Goal: Book appointment/travel/reservation

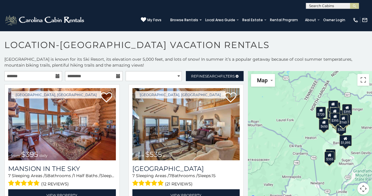
click at [57, 74] on icon at bounding box center [58, 76] width 4 height 4
click at [56, 77] on icon at bounding box center [58, 76] width 4 height 4
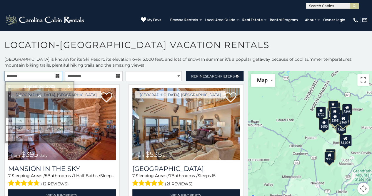
click at [44, 75] on input "text" at bounding box center [33, 76] width 58 height 10
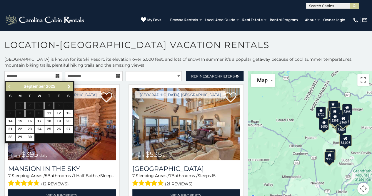
click at [68, 87] on span "Next" at bounding box center [69, 86] width 5 height 5
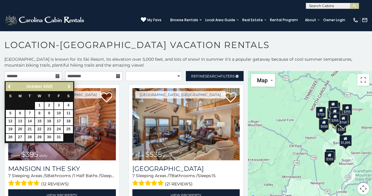
click at [68, 87] on span "Next" at bounding box center [69, 86] width 5 height 5
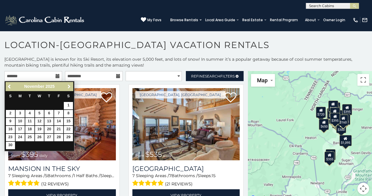
click at [68, 87] on span "Next" at bounding box center [69, 86] width 5 height 5
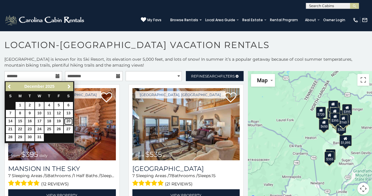
click at [69, 120] on link "20" at bounding box center [68, 121] width 9 height 7
type input "**********"
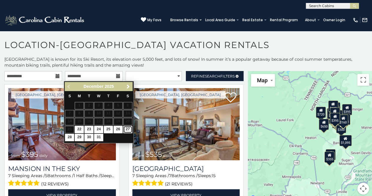
click at [129, 127] on link "27" at bounding box center [127, 129] width 9 height 7
type input "**********"
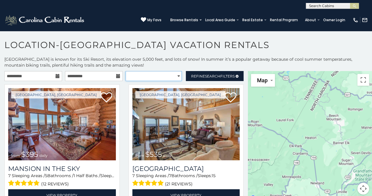
click at [159, 77] on select "**********" at bounding box center [154, 76] width 56 height 10
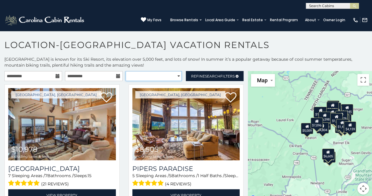
click at [159, 77] on select "**********" at bounding box center [154, 76] width 56 height 10
click at [199, 75] on span "Refine Search Filters" at bounding box center [213, 76] width 44 height 4
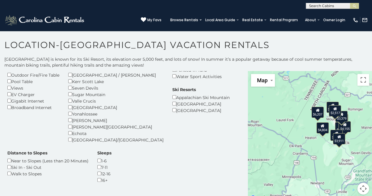
scroll to position [94, 0]
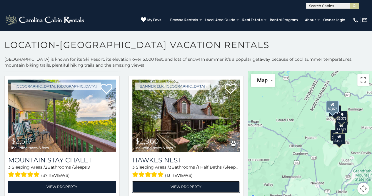
scroll to position [506, 0]
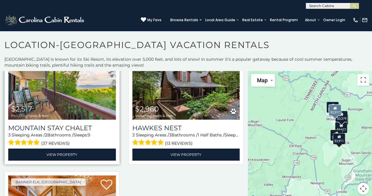
click at [52, 106] on span "$2,517 including taxes & fees" at bounding box center [30, 111] width 44 height 17
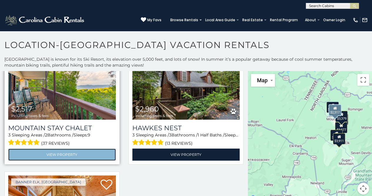
click at [60, 157] on link "View Property" at bounding box center [62, 154] width 108 height 12
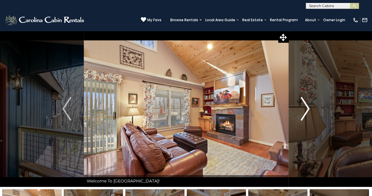
click at [310, 109] on button "Next" at bounding box center [305, 109] width 34 height 156
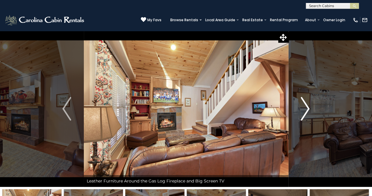
click at [310, 109] on button "Next" at bounding box center [305, 109] width 34 height 156
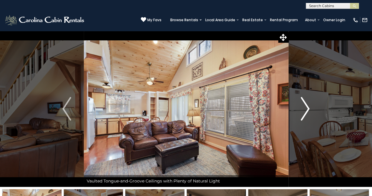
click at [310, 109] on button "Next" at bounding box center [305, 109] width 34 height 156
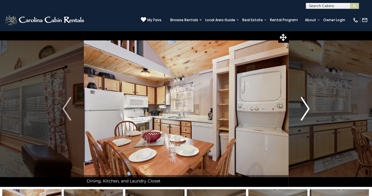
click at [310, 109] on button "Next" at bounding box center [305, 109] width 34 height 156
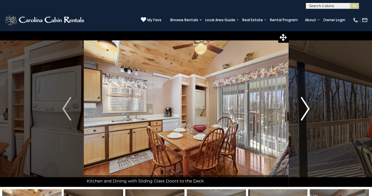
click at [310, 109] on button "Next" at bounding box center [305, 109] width 34 height 156
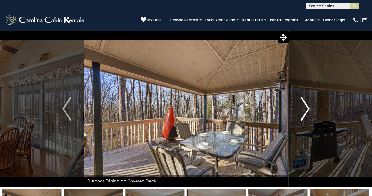
click at [310, 109] on button "Next" at bounding box center [305, 109] width 34 height 156
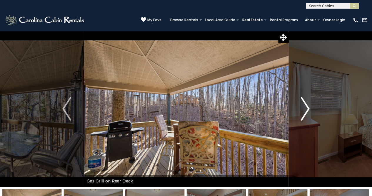
click at [310, 109] on button "Next" at bounding box center [305, 109] width 34 height 156
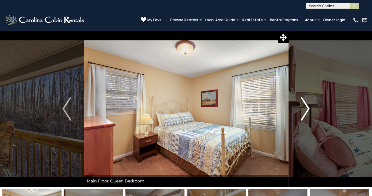
click at [310, 109] on button "Next" at bounding box center [305, 109] width 34 height 156
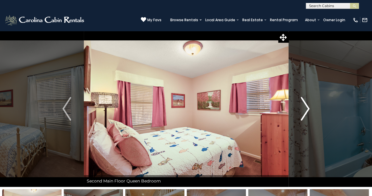
click at [310, 109] on button "Next" at bounding box center [305, 109] width 34 height 156
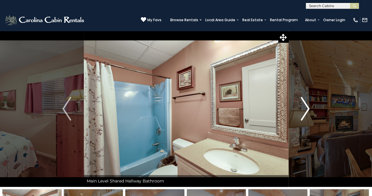
click at [310, 109] on button "Next" at bounding box center [305, 109] width 34 height 156
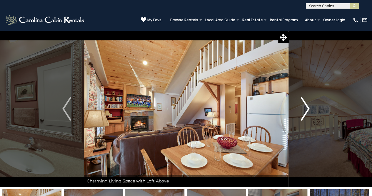
click at [310, 109] on button "Next" at bounding box center [305, 109] width 34 height 156
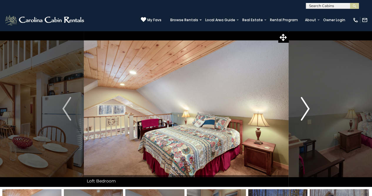
click at [310, 109] on button "Next" at bounding box center [305, 109] width 34 height 156
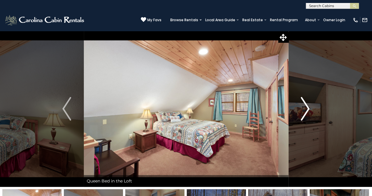
click at [310, 109] on button "Next" at bounding box center [305, 109] width 34 height 156
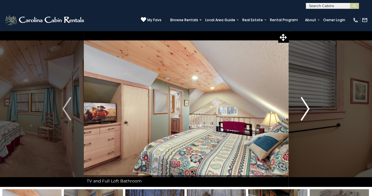
click at [310, 109] on button "Next" at bounding box center [305, 109] width 34 height 156
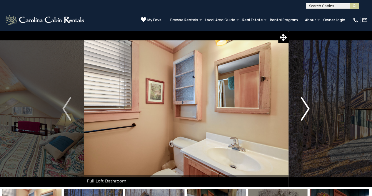
click at [310, 109] on button "Next" at bounding box center [305, 109] width 34 height 156
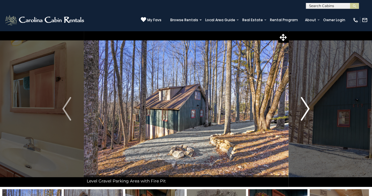
click at [310, 109] on button "Next" at bounding box center [305, 109] width 34 height 156
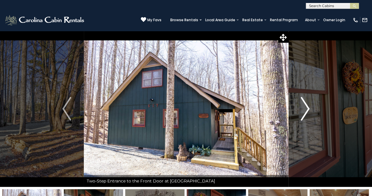
click at [310, 109] on button "Next" at bounding box center [305, 109] width 34 height 156
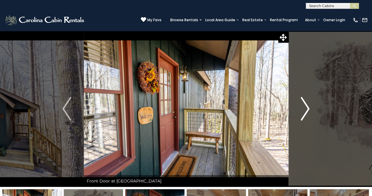
click at [310, 109] on button "Next" at bounding box center [305, 109] width 34 height 156
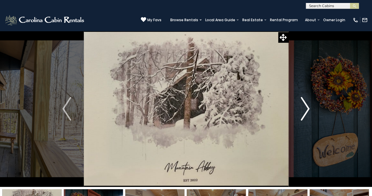
click at [310, 109] on button "Next" at bounding box center [305, 109] width 34 height 156
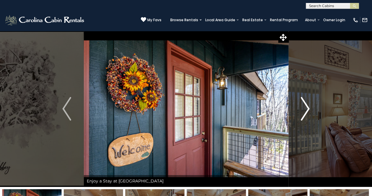
click at [310, 109] on button "Next" at bounding box center [305, 109] width 34 height 156
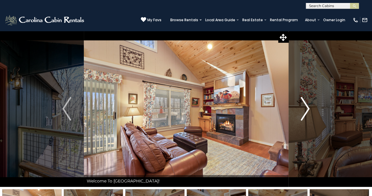
click at [310, 109] on button "Next" at bounding box center [305, 109] width 34 height 156
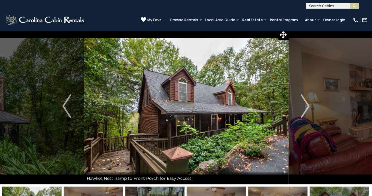
scroll to position [2, 0]
click at [308, 107] on img "Next" at bounding box center [305, 106] width 9 height 24
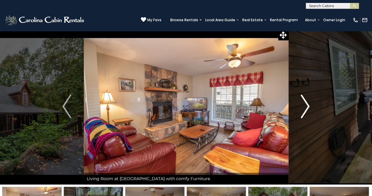
click at [308, 107] on img "Next" at bounding box center [305, 106] width 9 height 24
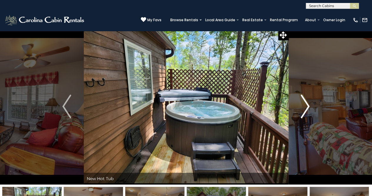
click at [308, 107] on img "Next" at bounding box center [305, 106] width 9 height 24
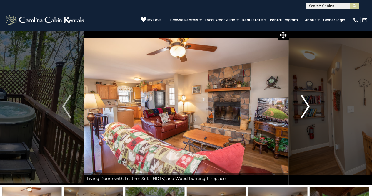
click at [308, 107] on img "Next" at bounding box center [305, 106] width 9 height 24
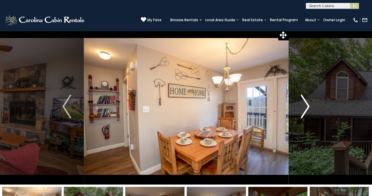
click at [308, 107] on img "Next" at bounding box center [305, 106] width 9 height 24
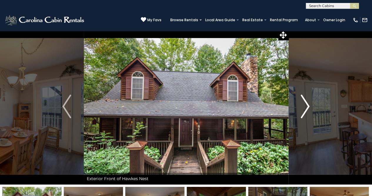
click at [308, 107] on img "Next" at bounding box center [305, 106] width 9 height 24
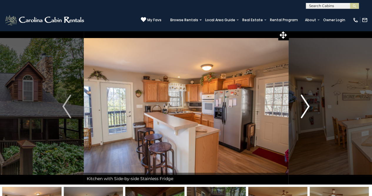
click at [308, 107] on img "Next" at bounding box center [305, 106] width 9 height 24
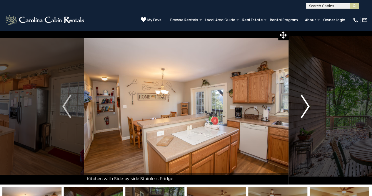
click at [308, 107] on img "Next" at bounding box center [305, 106] width 9 height 24
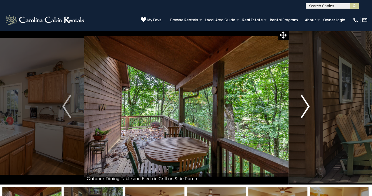
click at [308, 107] on img "Next" at bounding box center [305, 106] width 9 height 24
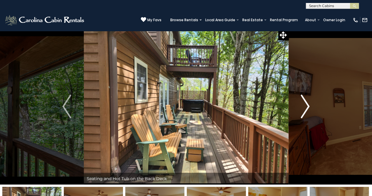
click at [308, 107] on img "Next" at bounding box center [305, 106] width 9 height 24
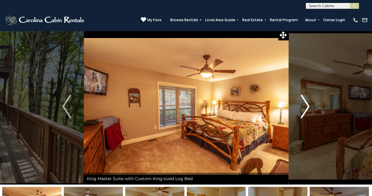
click at [308, 107] on img "Next" at bounding box center [305, 106] width 9 height 24
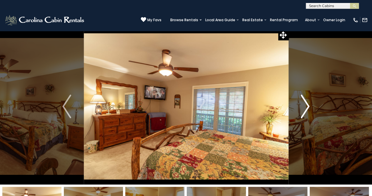
click at [308, 107] on img "Next" at bounding box center [305, 106] width 9 height 24
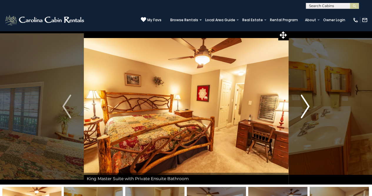
click at [308, 107] on img "Next" at bounding box center [305, 106] width 9 height 24
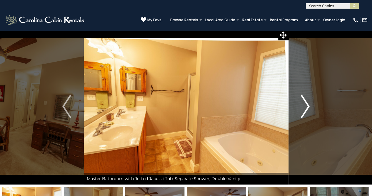
click at [308, 107] on img "Next" at bounding box center [305, 106] width 9 height 24
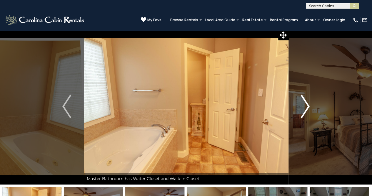
click at [308, 107] on img "Next" at bounding box center [305, 106] width 9 height 24
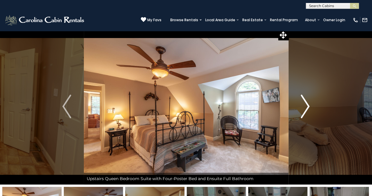
click at [308, 107] on img "Next" at bounding box center [305, 106] width 9 height 24
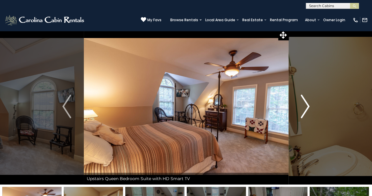
click at [308, 107] on img "Next" at bounding box center [305, 106] width 9 height 24
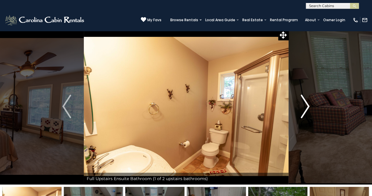
click at [308, 107] on img "Next" at bounding box center [305, 106] width 9 height 24
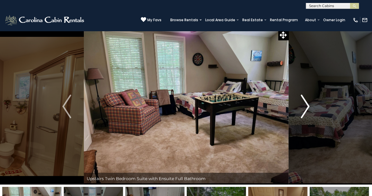
click at [308, 107] on img "Next" at bounding box center [305, 106] width 9 height 24
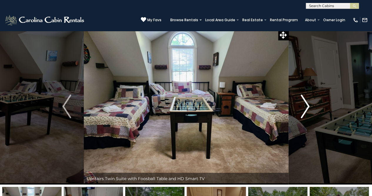
click at [308, 107] on img "Next" at bounding box center [305, 106] width 9 height 24
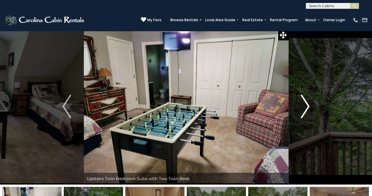
click at [308, 107] on img "Next" at bounding box center [305, 106] width 9 height 24
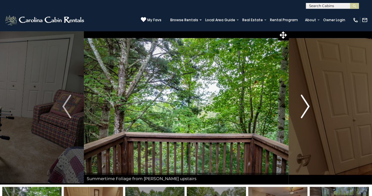
click at [308, 107] on img "Next" at bounding box center [305, 106] width 9 height 24
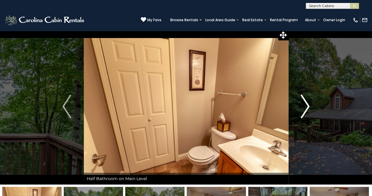
click at [308, 107] on img "Next" at bounding box center [305, 106] width 9 height 24
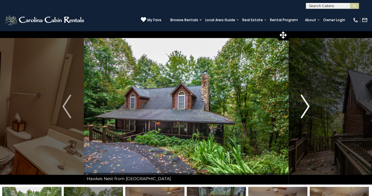
click at [308, 107] on img "Next" at bounding box center [305, 106] width 9 height 24
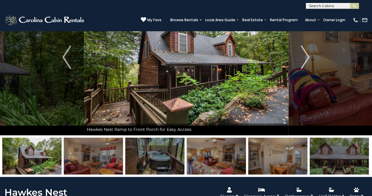
scroll to position [48, 0]
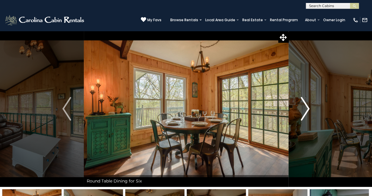
click at [317, 101] on button "Next" at bounding box center [305, 109] width 34 height 156
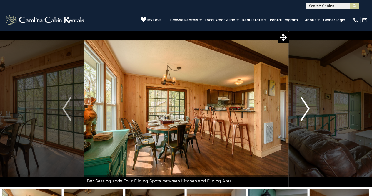
click at [317, 101] on button "Next" at bounding box center [305, 109] width 34 height 156
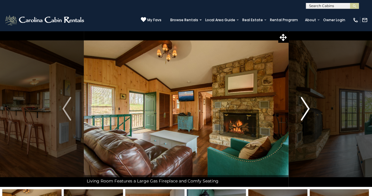
click at [317, 101] on button "Next" at bounding box center [305, 109] width 34 height 156
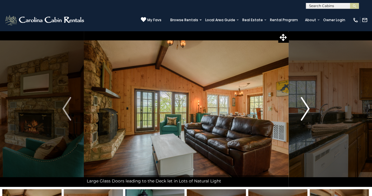
click at [317, 101] on button "Next" at bounding box center [305, 109] width 34 height 156
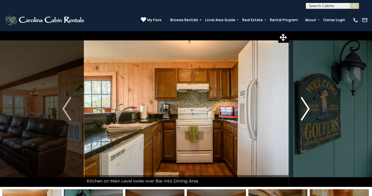
click at [317, 101] on button "Next" at bounding box center [305, 109] width 34 height 156
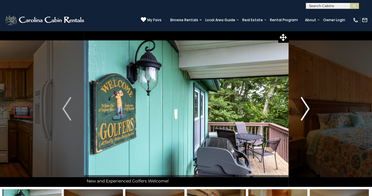
click at [317, 101] on button "Next" at bounding box center [305, 109] width 34 height 156
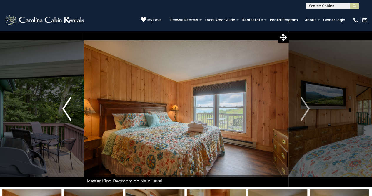
click at [63, 102] on img "Previous" at bounding box center [66, 109] width 9 height 24
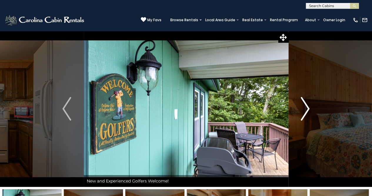
click at [303, 105] on img "Next" at bounding box center [305, 109] width 9 height 24
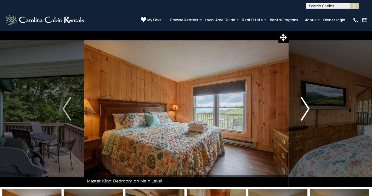
click at [303, 105] on img "Next" at bounding box center [305, 109] width 9 height 24
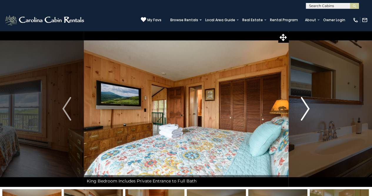
click at [303, 105] on img "Next" at bounding box center [305, 109] width 9 height 24
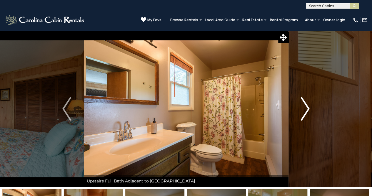
click at [303, 105] on img "Next" at bounding box center [305, 109] width 9 height 24
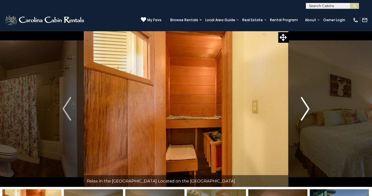
click at [303, 105] on img "Next" at bounding box center [305, 109] width 9 height 24
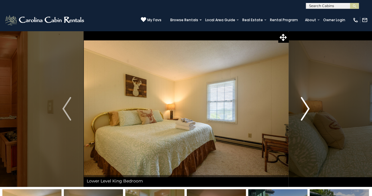
click at [303, 105] on img "Next" at bounding box center [305, 109] width 9 height 24
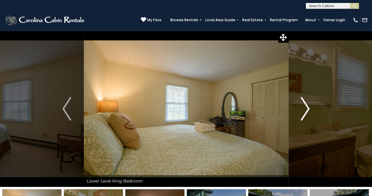
click at [303, 105] on img "Next" at bounding box center [305, 109] width 9 height 24
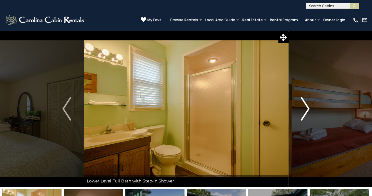
click at [303, 105] on img "Next" at bounding box center [305, 109] width 9 height 24
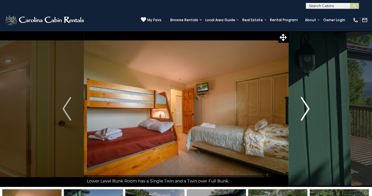
click at [303, 105] on img "Next" at bounding box center [305, 109] width 9 height 24
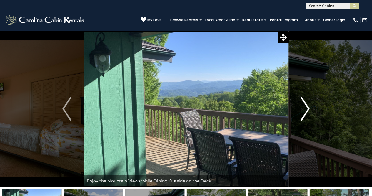
click at [303, 105] on img "Next" at bounding box center [305, 109] width 9 height 24
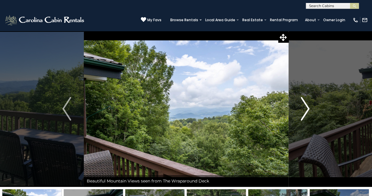
click at [303, 105] on img "Next" at bounding box center [305, 109] width 9 height 24
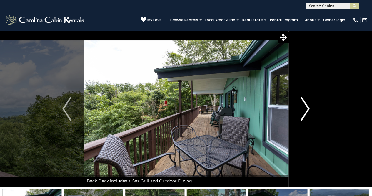
click at [303, 105] on img "Next" at bounding box center [305, 109] width 9 height 24
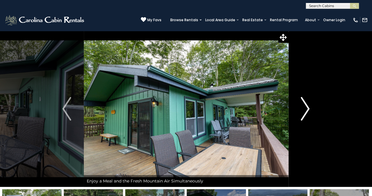
click at [303, 105] on img "Next" at bounding box center [305, 109] width 9 height 24
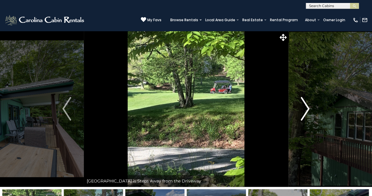
click at [303, 105] on img "Next" at bounding box center [305, 109] width 9 height 24
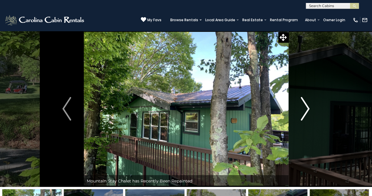
click at [303, 105] on img "Next" at bounding box center [305, 109] width 9 height 24
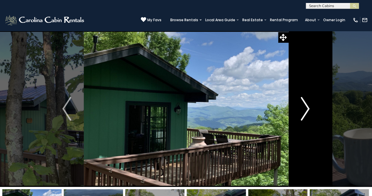
click at [303, 105] on img "Next" at bounding box center [305, 109] width 9 height 24
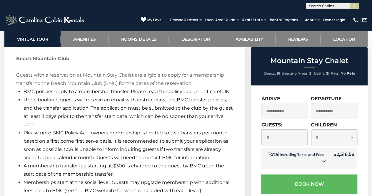
scroll to position [895, 0]
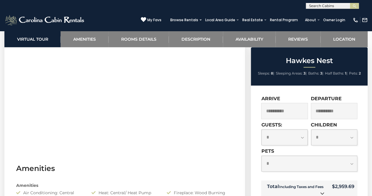
scroll to position [177, 0]
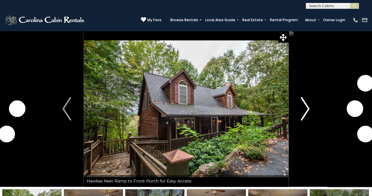
click at [308, 105] on img "Next" at bounding box center [305, 109] width 9 height 24
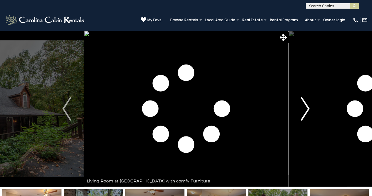
click at [308, 105] on img "Next" at bounding box center [305, 109] width 9 height 24
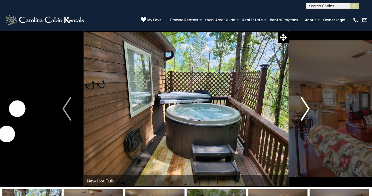
click at [308, 105] on img "Next" at bounding box center [305, 109] width 9 height 24
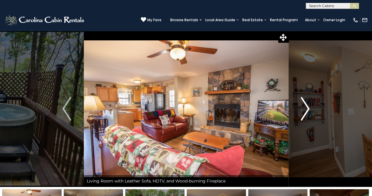
click at [308, 105] on img "Next" at bounding box center [305, 109] width 9 height 24
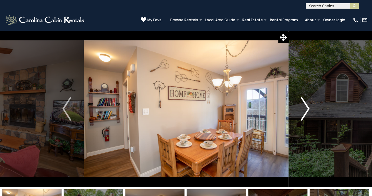
click at [308, 105] on img "Next" at bounding box center [305, 109] width 9 height 24
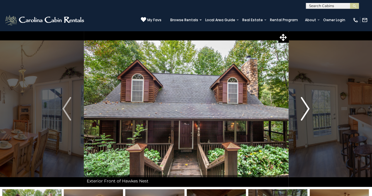
click at [308, 105] on img "Next" at bounding box center [305, 109] width 9 height 24
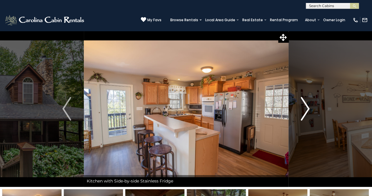
click at [308, 105] on img "Next" at bounding box center [305, 109] width 9 height 24
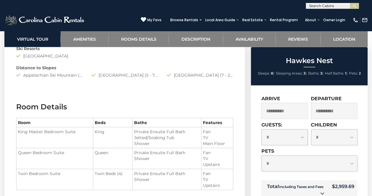
scroll to position [619, 0]
